Goal: Task Accomplishment & Management: Use online tool/utility

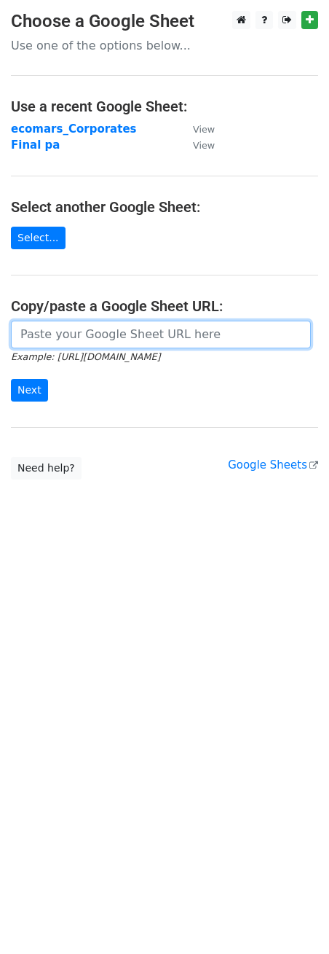
click at [165, 339] on input "url" at bounding box center [161, 335] width 300 height 28
paste input "[URL][DOMAIN_NAME]"
type input "[URL][DOMAIN_NAME]"
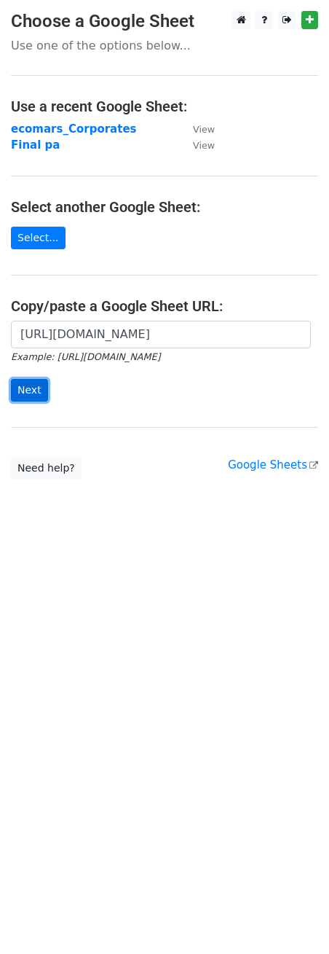
drag, startPoint x: 12, startPoint y: 387, endPoint x: 70, endPoint y: 401, distance: 60.1
click at [13, 387] on input "Next" at bounding box center [29, 390] width 37 height 23
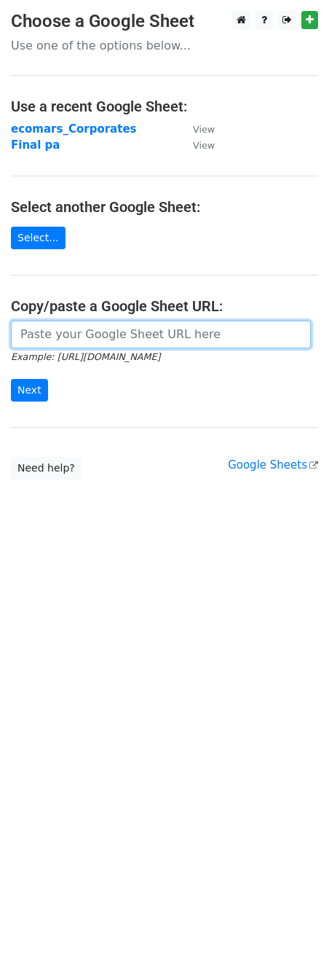
click at [155, 339] on input "url" at bounding box center [161, 335] width 300 height 28
paste input "https://docs.google.com/spreadsheets/d/1OeN4wCugz4vU6twmjReOH48krKJiGxWqeTJ-6a4…"
type input "https://docs.google.com/spreadsheets/d/1OeN4wCugz4vU6twmjReOH48krKJiGxWqeTJ-6a4…"
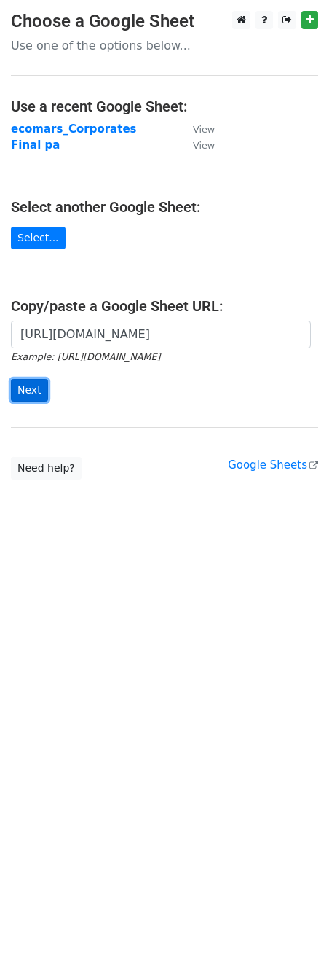
click at [29, 394] on input "Next" at bounding box center [29, 390] width 37 height 23
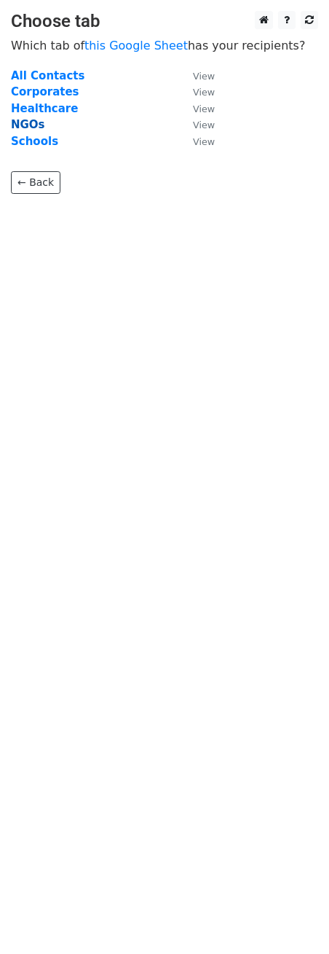
click at [28, 118] on strong "NGOs" at bounding box center [28, 124] width 34 height 13
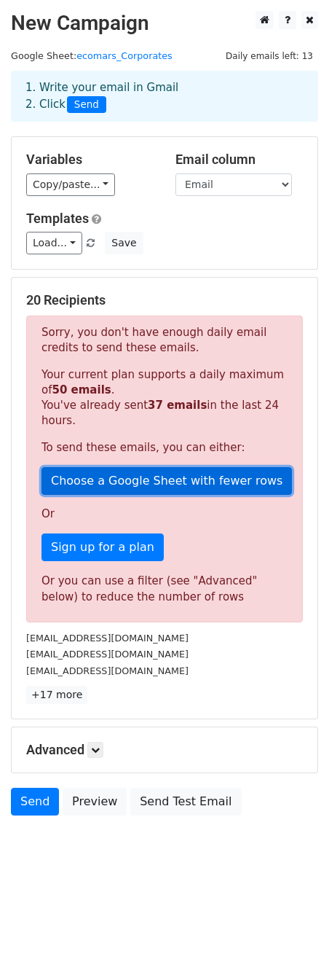
click at [197, 467] on link "Choose a Google Sheet with fewer rows" at bounding box center [167, 481] width 251 height 28
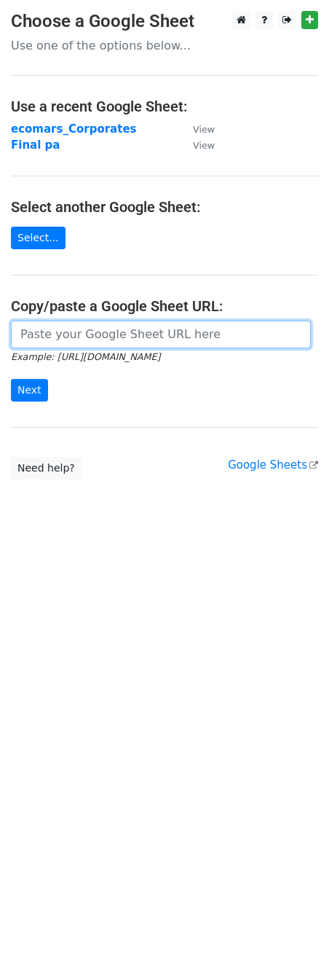
click at [92, 337] on input "url" at bounding box center [161, 335] width 300 height 28
paste input "https://docs.google.com/spreadsheets/d/1OeN4wCugz4vU6twmjReOH48krKJiGxWqeTJ-6a4…"
type input "https://docs.google.com/spreadsheets/d/1OeN4wCugz4vU6twmjReOH48krKJiGxWqeTJ-6a4…"
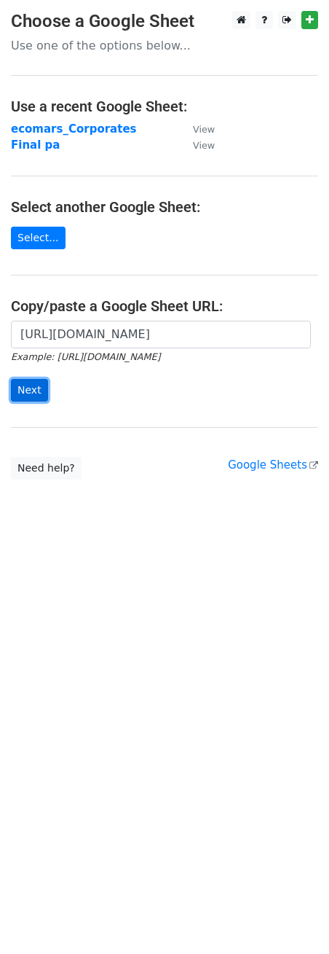
click at [34, 390] on input "Next" at bounding box center [29, 390] width 37 height 23
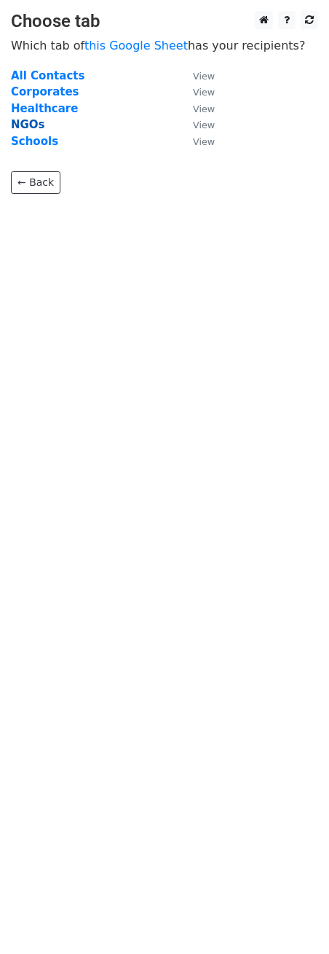
click at [27, 122] on strong "NGOs" at bounding box center [28, 124] width 34 height 13
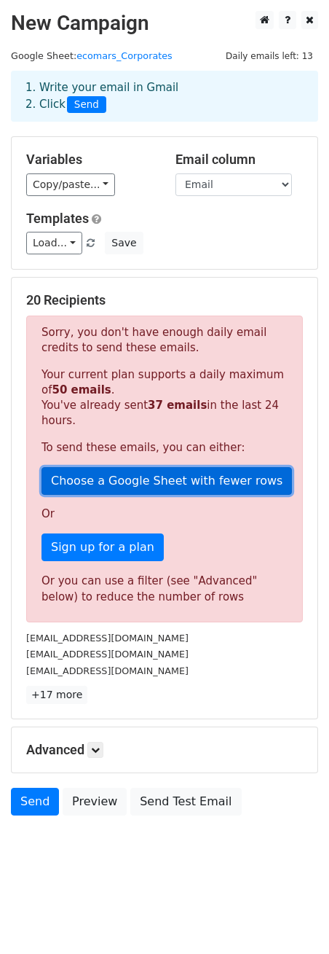
click at [139, 467] on link "Choose a Google Sheet with fewer rows" at bounding box center [167, 481] width 251 height 28
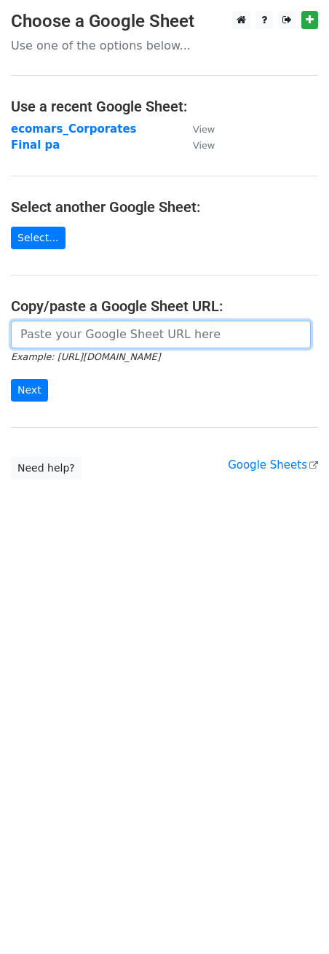
click at [100, 336] on input "url" at bounding box center [161, 335] width 300 height 28
paste input "https://docs.google.com/spreadsheets/d/17kevLpUnQ_LeiLYie2PgyEDQKUMa_OzoBU40ZGE…"
type input "https://docs.google.com/spreadsheets/d/17kevLpUnQ_LeiLYie2PgyEDQKUMa_OzoBU40ZGE…"
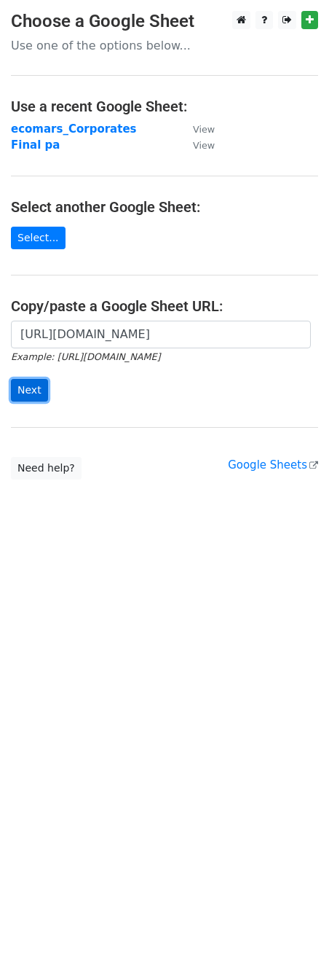
click at [34, 390] on input "Next" at bounding box center [29, 390] width 37 height 23
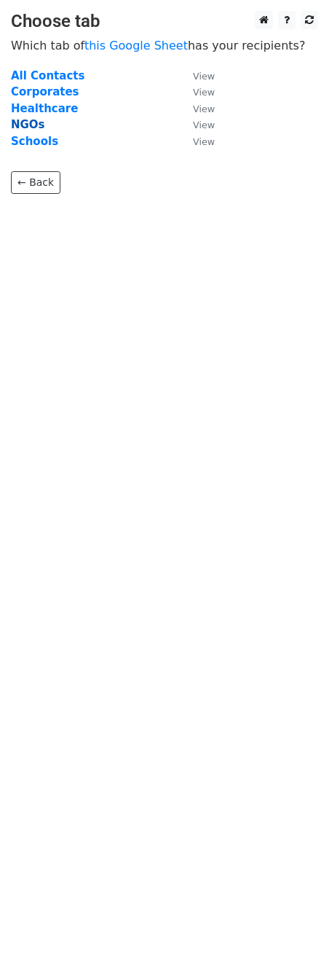
click at [20, 118] on strong "NGOs" at bounding box center [28, 124] width 34 height 13
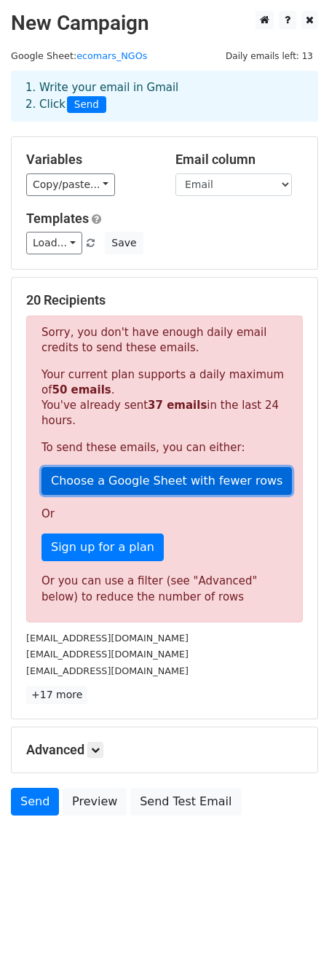
click at [151, 467] on link "Choose a Google Sheet with fewer rows" at bounding box center [167, 481] width 251 height 28
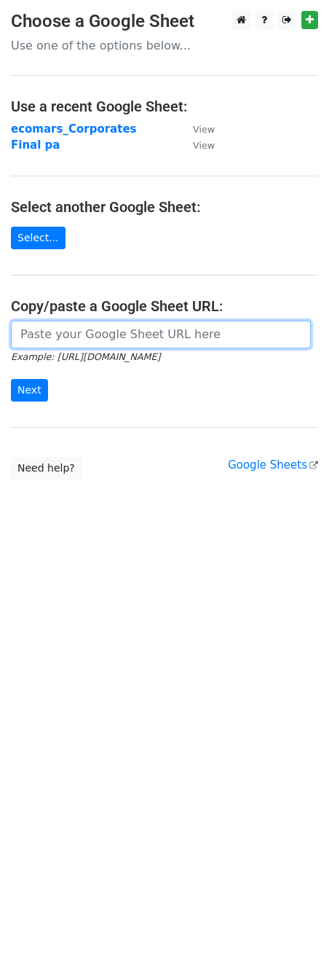
click at [109, 334] on input "url" at bounding box center [161, 335] width 300 height 28
paste input "https://docs.google.com/spreadsheets/d/17kevLpUnQ_LeiLYie2PgyEDQKUMa_OzoBU40ZGE…"
type input "https://docs.google.com/spreadsheets/d/17kevLpUnQ_LeiLYie2PgyEDQKUMa_OzoBU40ZGE…"
click at [11, 379] on input "Next" at bounding box center [29, 390] width 37 height 23
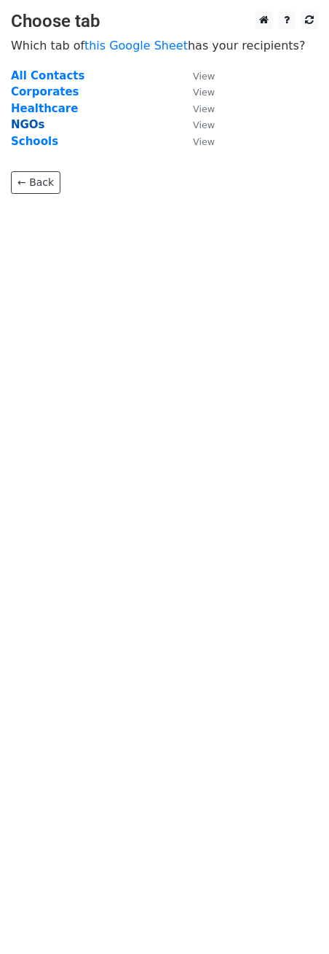
click at [31, 119] on strong "NGOs" at bounding box center [28, 124] width 34 height 13
click at [31, 122] on strong "NGOs" at bounding box center [28, 124] width 34 height 13
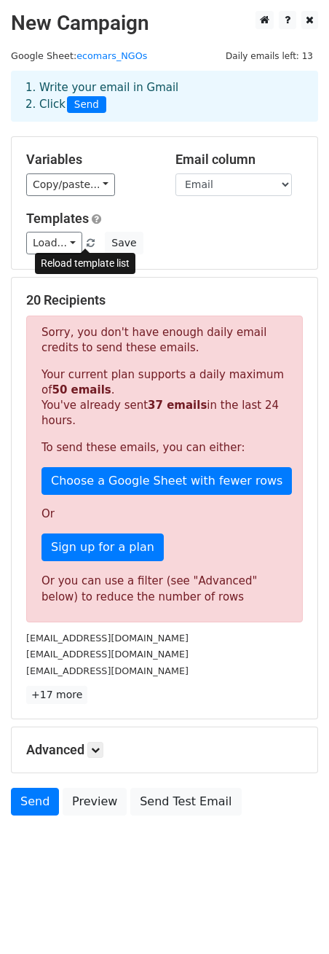
click at [87, 245] on span at bounding box center [91, 243] width 8 height 9
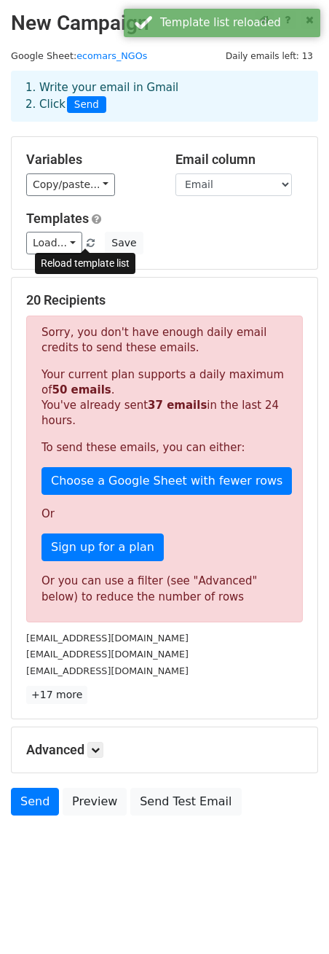
click at [87, 245] on span at bounding box center [91, 243] width 8 height 9
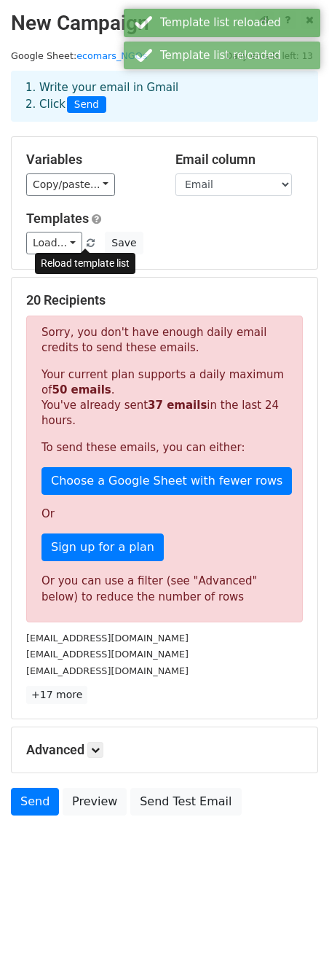
click at [87, 245] on span at bounding box center [91, 243] width 8 height 9
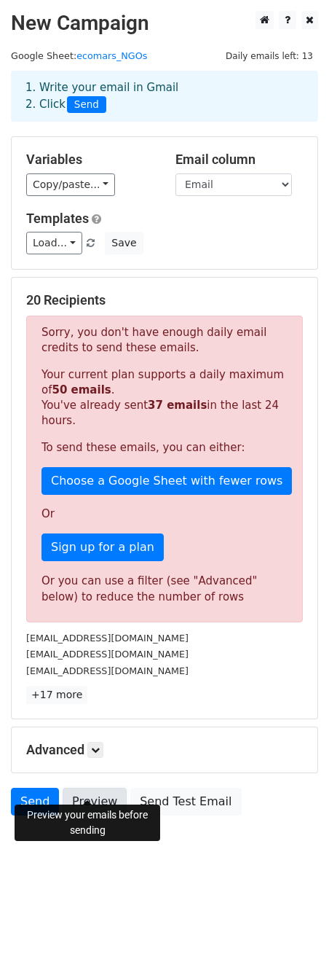
click at [85, 787] on link "Preview" at bounding box center [95, 801] width 64 height 28
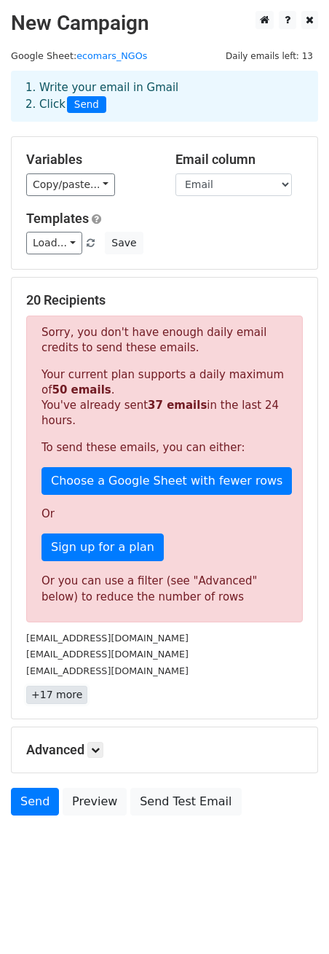
click at [49, 685] on link "+17 more" at bounding box center [56, 694] width 61 height 18
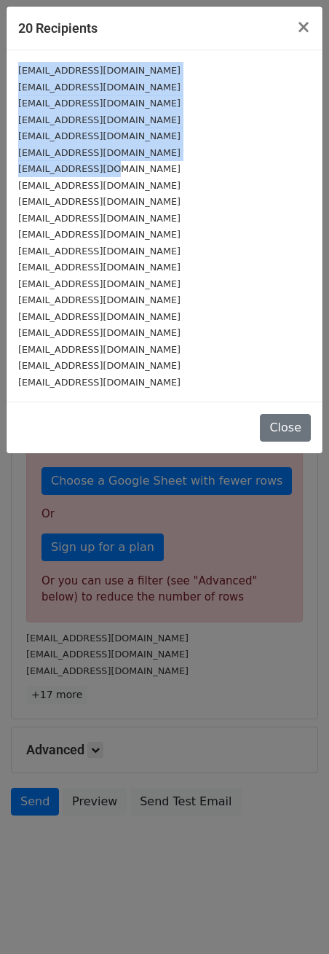
drag, startPoint x: 112, startPoint y: 167, endPoint x: 15, endPoint y: 68, distance: 138.0
click at [15, 68] on div "info@tcf.org.pk info@akhuwat.org.pk info@edhi.org bunyad@brain.net.pk pakoffice…" at bounding box center [165, 225] width 316 height 351
copy div "info@tcf.org.pk info@akhuwat.org.pk info@edhi.org bunyad@brain.net.pk pakoffice…"
click at [259, 131] on div "pakoffice@alkhair.org" at bounding box center [164, 135] width 293 height 17
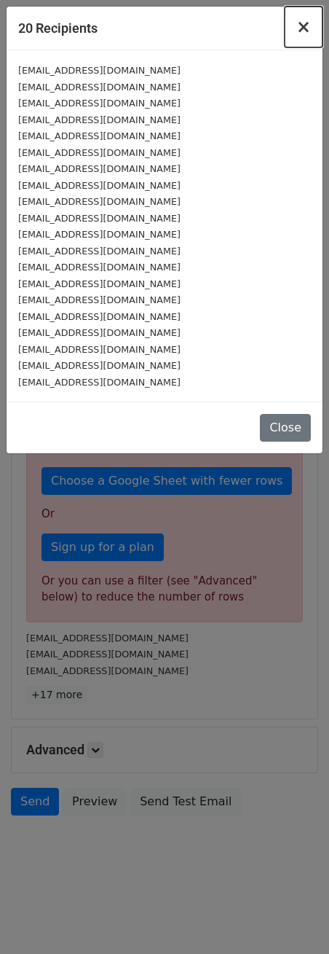
click at [307, 26] on span "×" at bounding box center [303, 27] width 15 height 20
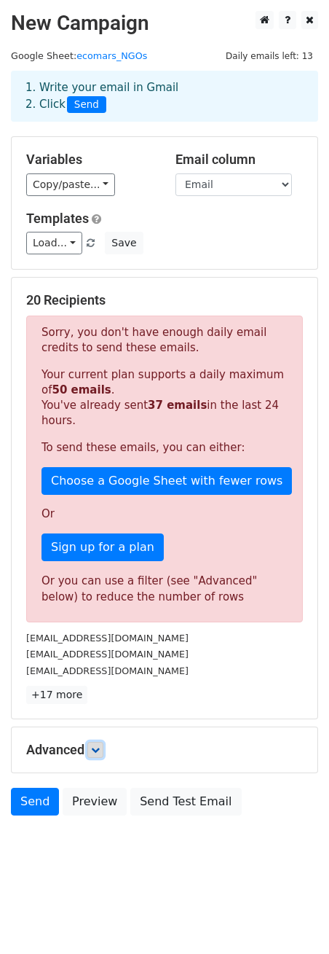
click at [103, 742] on link at bounding box center [95, 750] width 16 height 16
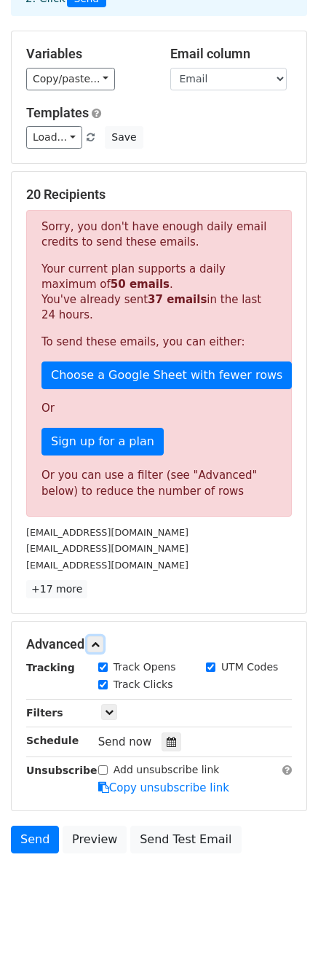
scroll to position [128, 0]
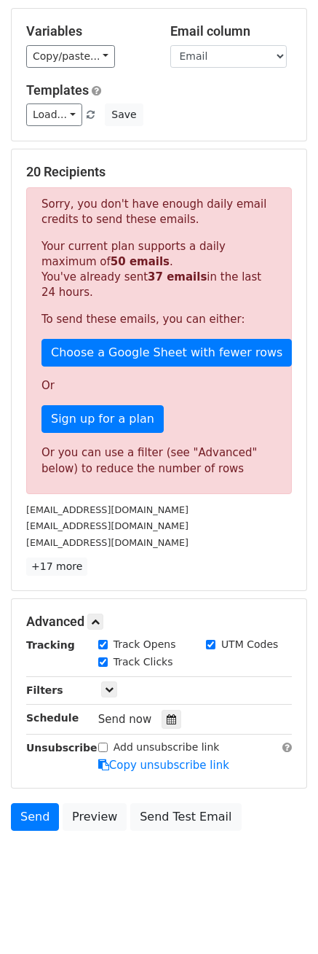
click at [288, 57] on div "Email column Organization Email Phone Key Contact Address LinkedIn Instagram Ca…" at bounding box center [232, 45] width 144 height 44
click at [282, 58] on select "Organization Email Phone Key Contact Address LinkedIn Instagram Category" at bounding box center [228, 56] width 117 height 23
click at [95, 57] on link "Copy/paste..." at bounding box center [70, 56] width 89 height 23
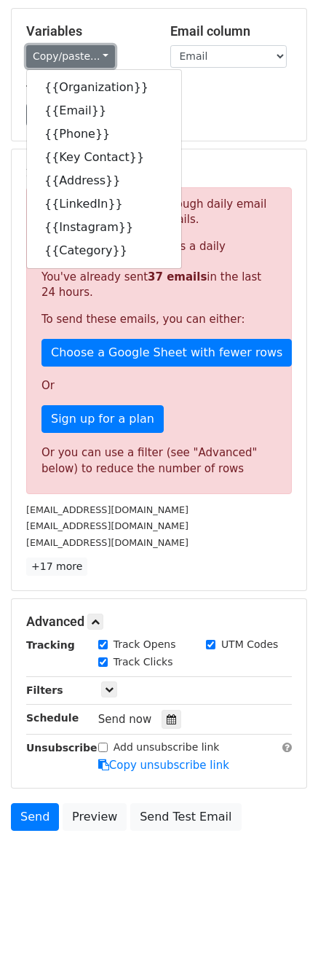
click at [95, 57] on link "Copy/paste..." at bounding box center [70, 56] width 89 height 23
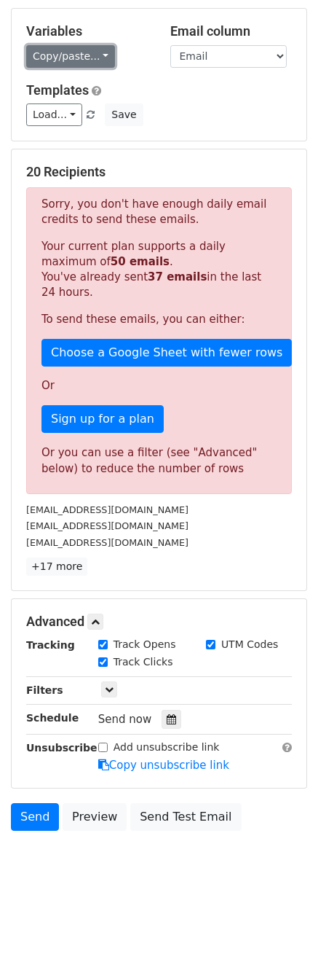
click at [95, 57] on link "Copy/paste..." at bounding box center [70, 56] width 89 height 23
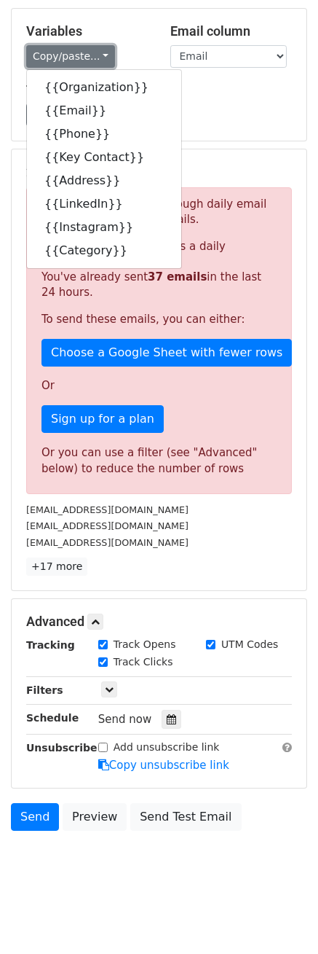
click at [97, 49] on link "Copy/paste..." at bounding box center [70, 56] width 89 height 23
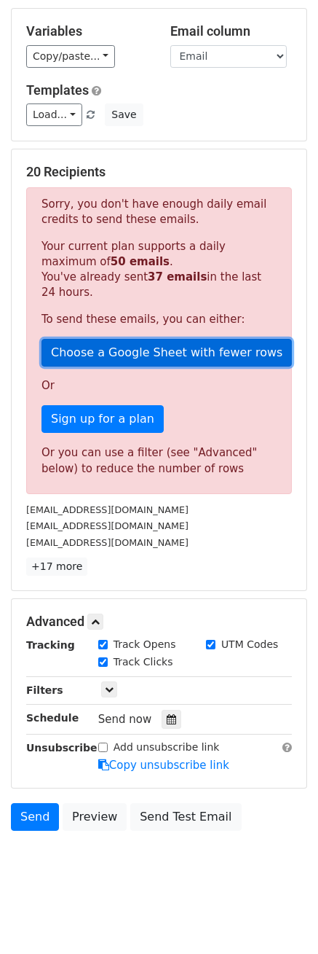
click at [165, 353] on link "Choose a Google Sheet with fewer rows" at bounding box center [167, 353] width 251 height 28
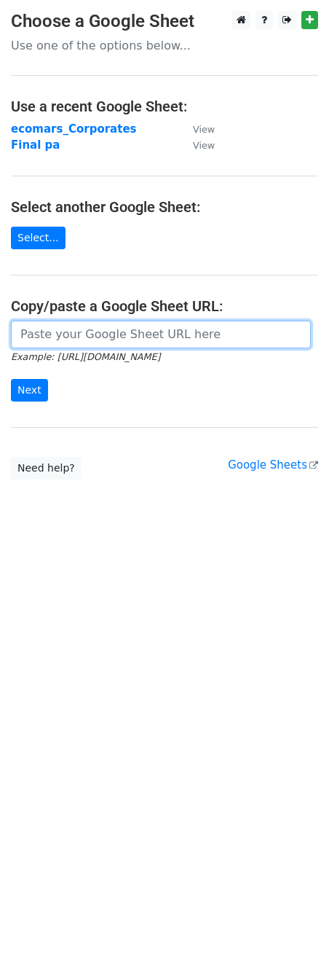
click at [117, 339] on input "url" at bounding box center [161, 335] width 300 height 28
paste input "https://docs.google.com/spreadsheets/d/1rxRaw0yFQBAfKKuY_29iTYyf6mpB0oRDfy11EBK…"
type input "https://docs.google.com/spreadsheets/d/1rxRaw0yFQBAfKKuY_29iTYyf6mpB0oRDfy11EBK…"
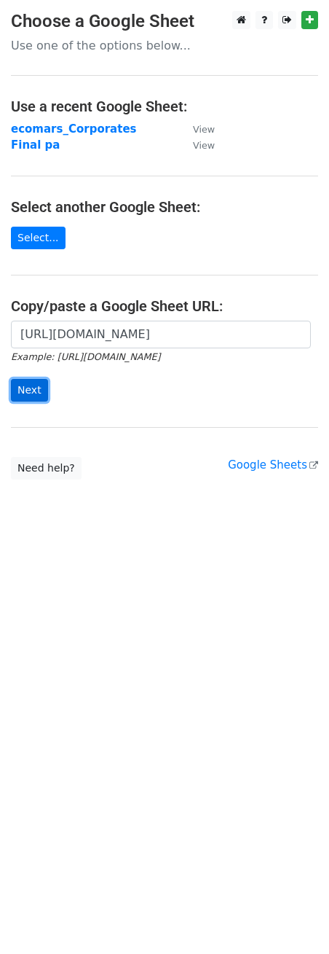
click at [32, 389] on input "Next" at bounding box center [29, 390] width 37 height 23
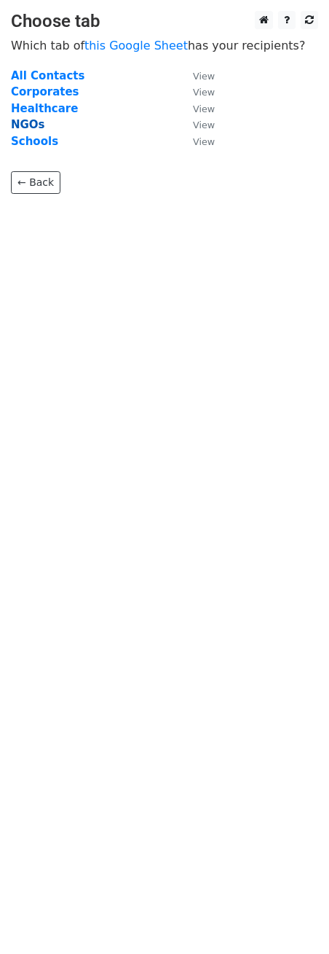
click at [31, 127] on strong "NGOs" at bounding box center [28, 124] width 34 height 13
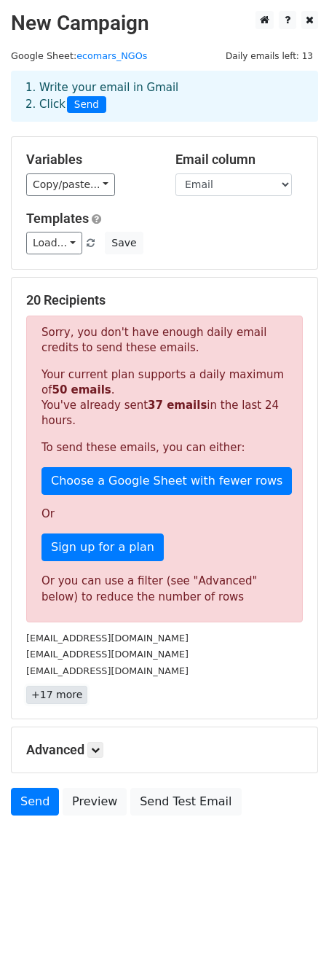
click at [50, 685] on link "+17 more" at bounding box center [56, 694] width 61 height 18
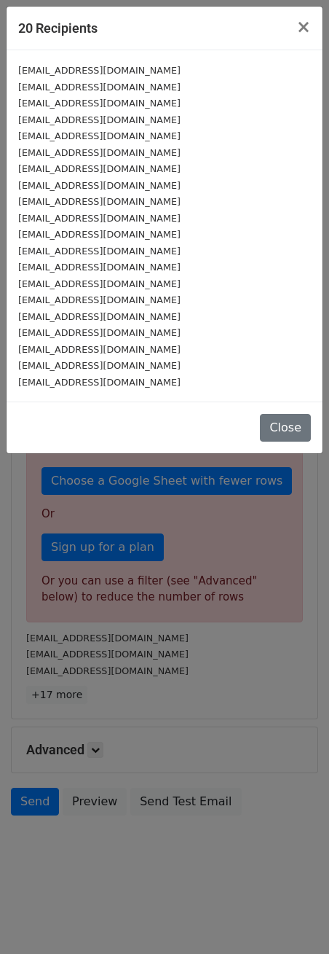
click at [39, 72] on small "info@tcf.org.pk" at bounding box center [99, 70] width 162 height 11
click at [303, 33] on span "×" at bounding box center [303, 27] width 15 height 20
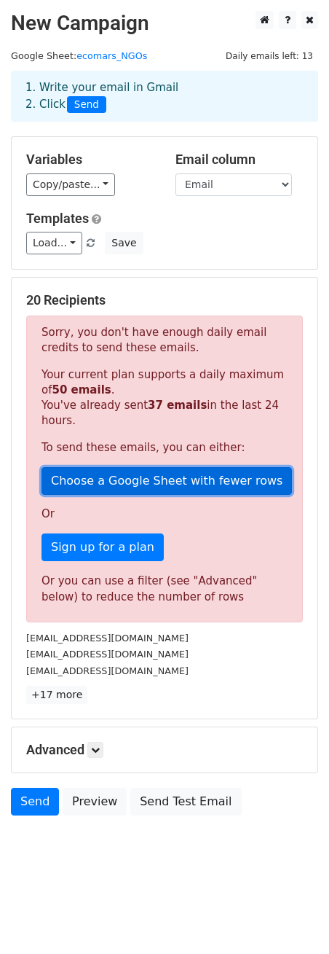
click at [206, 468] on link "Choose a Google Sheet with fewer rows" at bounding box center [167, 481] width 251 height 28
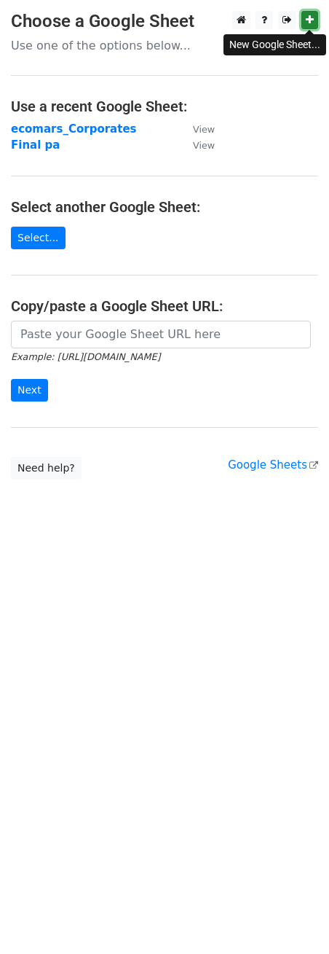
click at [310, 22] on icon at bounding box center [310, 20] width 8 height 10
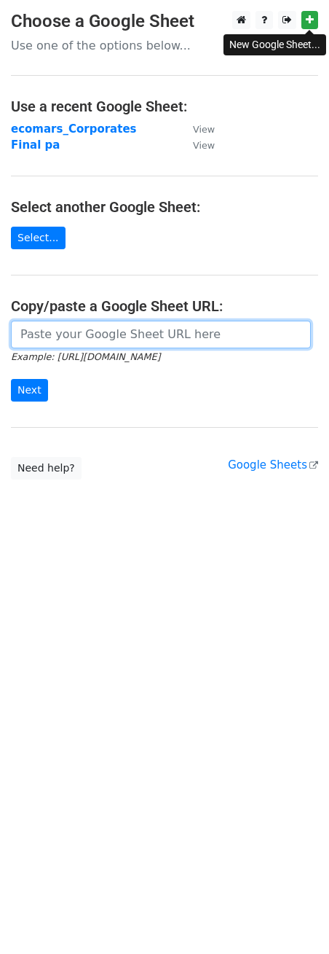
click at [95, 337] on input "url" at bounding box center [161, 335] width 300 height 28
paste input "https://docs.google.com/spreadsheets/d/1iU0tFeB4pK1sdXRpy5CCZYaSB67twhONFpF1m2f…"
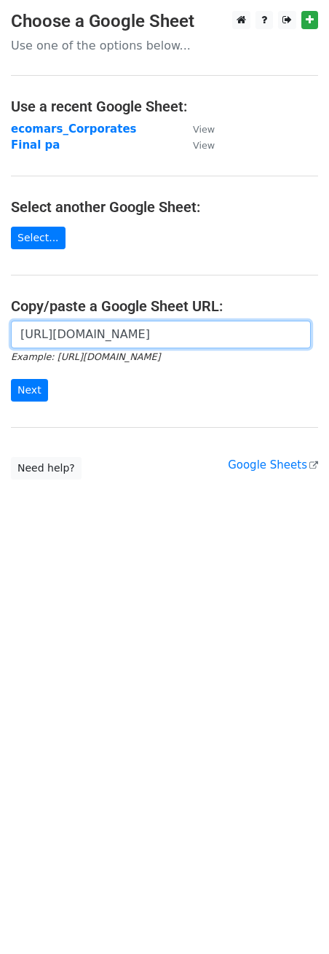
scroll to position [0, 313]
type input "https://docs.google.com/spreadsheets/d/1iU0tFeB4pK1sdXRpy5CCZYaSB67twhONFpF1m2f…"
click at [11, 379] on input "Next" at bounding box center [29, 390] width 37 height 23
